Goal: Use online tool/utility: Utilize a website feature to perform a specific function

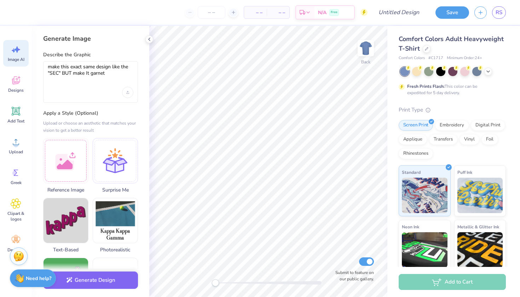
type textarea "make this exact same design like the "SEC" BUT make It garnet"
click at [135, 93] on div "make this exact same design like the "SEC" BUT make It garnet" at bounding box center [90, 81] width 95 height 41
click at [131, 93] on div "Upload image" at bounding box center [127, 92] width 11 height 11
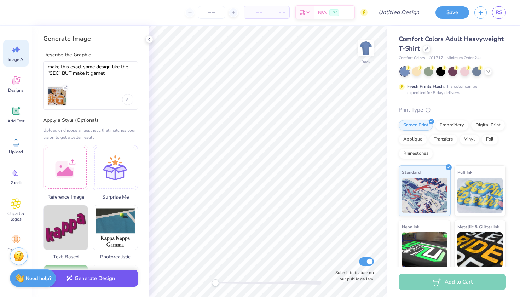
click at [102, 276] on button "Generate Design" at bounding box center [90, 277] width 95 height 17
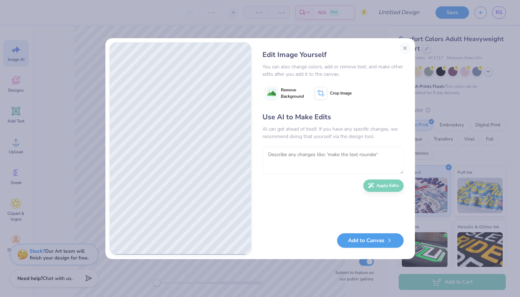
click at [370, 152] on textarea at bounding box center [332, 160] width 141 height 28
type textarea "make it a lighter red"
click at [387, 185] on button "Apply Edits" at bounding box center [383, 184] width 40 height 12
type textarea "make it dark red"
click at [391, 185] on button "Apply Edits" at bounding box center [383, 184] width 40 height 12
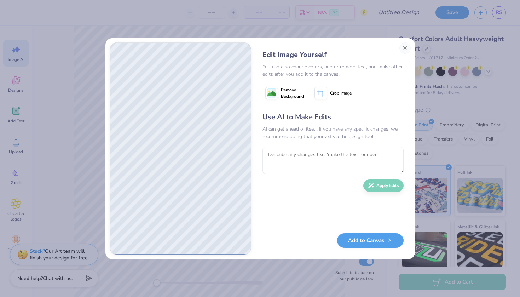
click at [297, 93] on span "Remove Background" at bounding box center [292, 93] width 23 height 13
click at [284, 150] on textarea at bounding box center [332, 160] width 141 height 28
type textarea "make it cherry red"
click at [394, 192] on div "Use AI to Make Edits AI can get ahead of itself. If you have any specific chang…" at bounding box center [332, 169] width 141 height 115
click at [388, 177] on div "Use AI to Make Edits AI can get ahead of itself. If you have any specific chang…" at bounding box center [332, 169] width 141 height 115
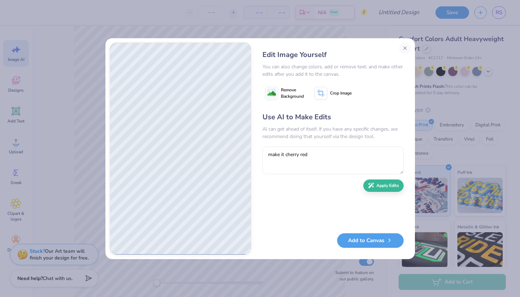
click at [388, 177] on div "Use AI to Make Edits AI can get ahead of itself. If you have any specific chang…" at bounding box center [332, 169] width 141 height 115
click at [387, 182] on button "Apply Edits" at bounding box center [383, 184] width 40 height 12
